Goal: Task Accomplishment & Management: Manage account settings

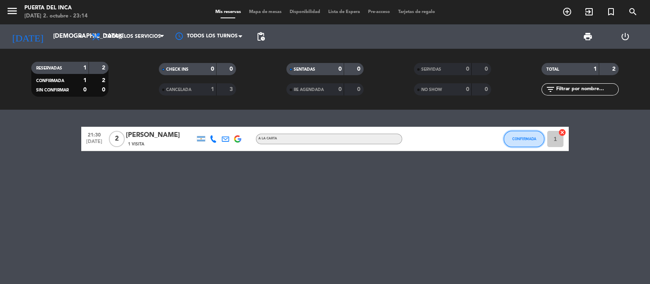
click at [530, 141] on span "CONFIRMADA" at bounding box center [525, 139] width 24 height 4
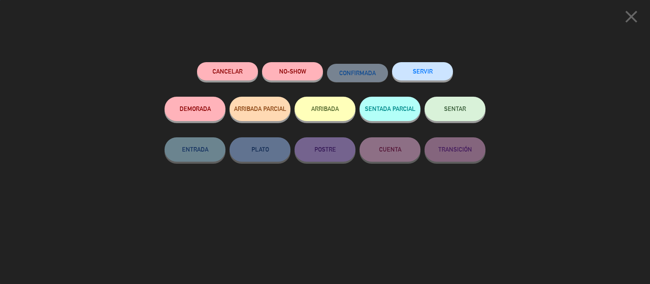
click at [428, 74] on button "SERVIR" at bounding box center [422, 71] width 61 height 18
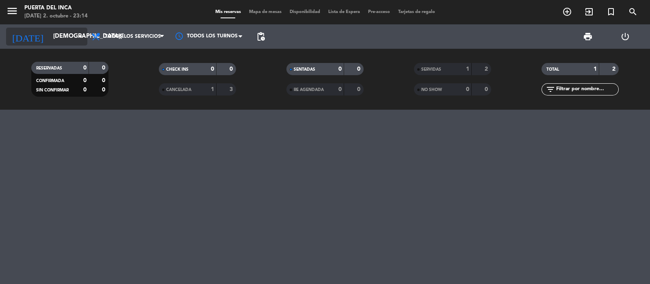
click at [49, 36] on input "[DEMOGRAPHIC_DATA][DATE]" at bounding box center [88, 36] width 78 height 15
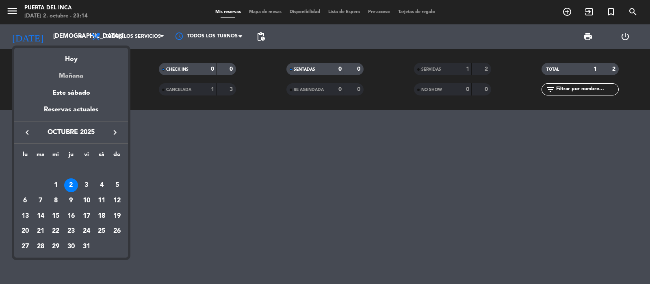
click at [65, 75] on div "Mañana" at bounding box center [71, 73] width 114 height 17
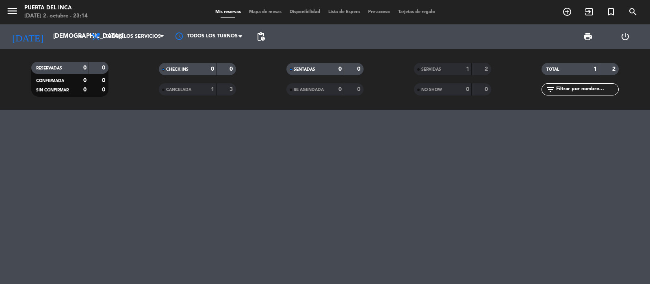
type input "[DATE]"
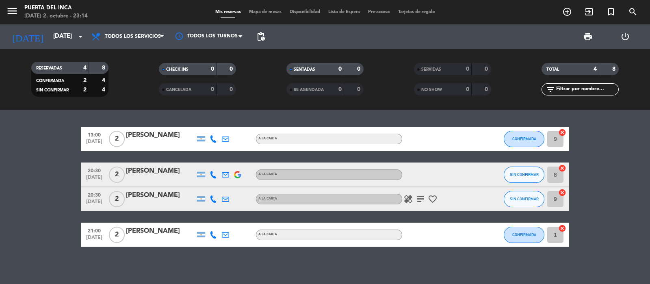
click at [409, 198] on icon "healing" at bounding box center [409, 199] width 10 height 10
click at [420, 198] on icon "subject" at bounding box center [421, 199] width 10 height 10
click at [432, 199] on icon "favorite_border" at bounding box center [433, 199] width 10 height 10
click at [521, 201] on span "SIN CONFIRMAR" at bounding box center [524, 199] width 29 height 4
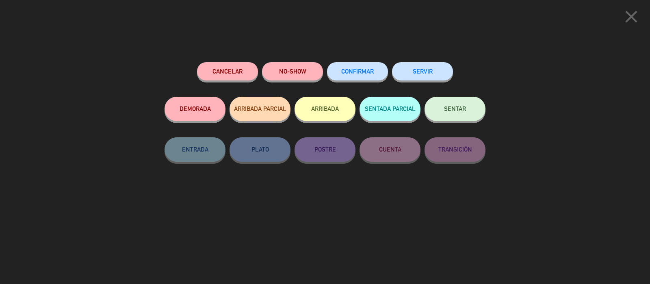
click at [351, 78] on button "CONFIRMAR" at bounding box center [357, 71] width 61 height 18
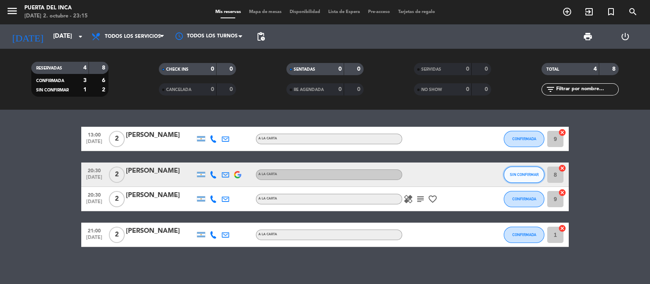
click at [529, 174] on span "SIN CONFIRMAR" at bounding box center [524, 174] width 29 height 4
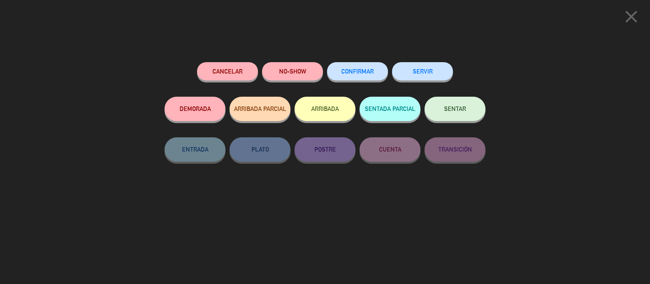
click at [235, 65] on button "Cancelar" at bounding box center [227, 71] width 61 height 18
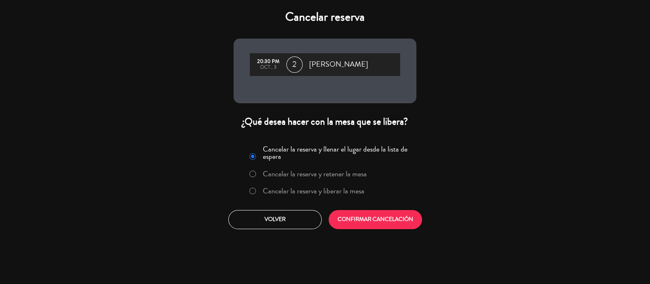
click at [282, 195] on label "Cancelar la reserva y liberar la mesa" at bounding box center [314, 190] width 102 height 7
click at [404, 222] on button "CONFIRMAR CANCELACIÓN" at bounding box center [375, 219] width 93 height 19
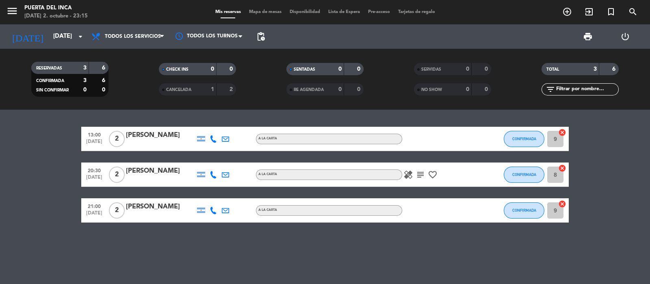
click at [151, 164] on div "20:30 [DATE] 2 [PERSON_NAME] A LA CARTA healing subject favorite_border CONFIRM…" at bounding box center [325, 175] width 488 height 24
click at [150, 172] on div "[PERSON_NAME]" at bounding box center [160, 171] width 69 height 11
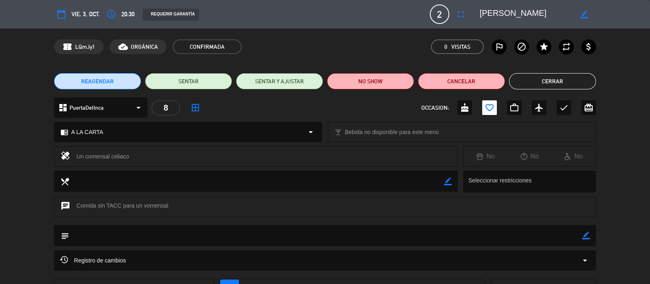
click at [555, 82] on button "Cerrar" at bounding box center [552, 81] width 87 height 16
